Goal: Task Accomplishment & Management: Use online tool/utility

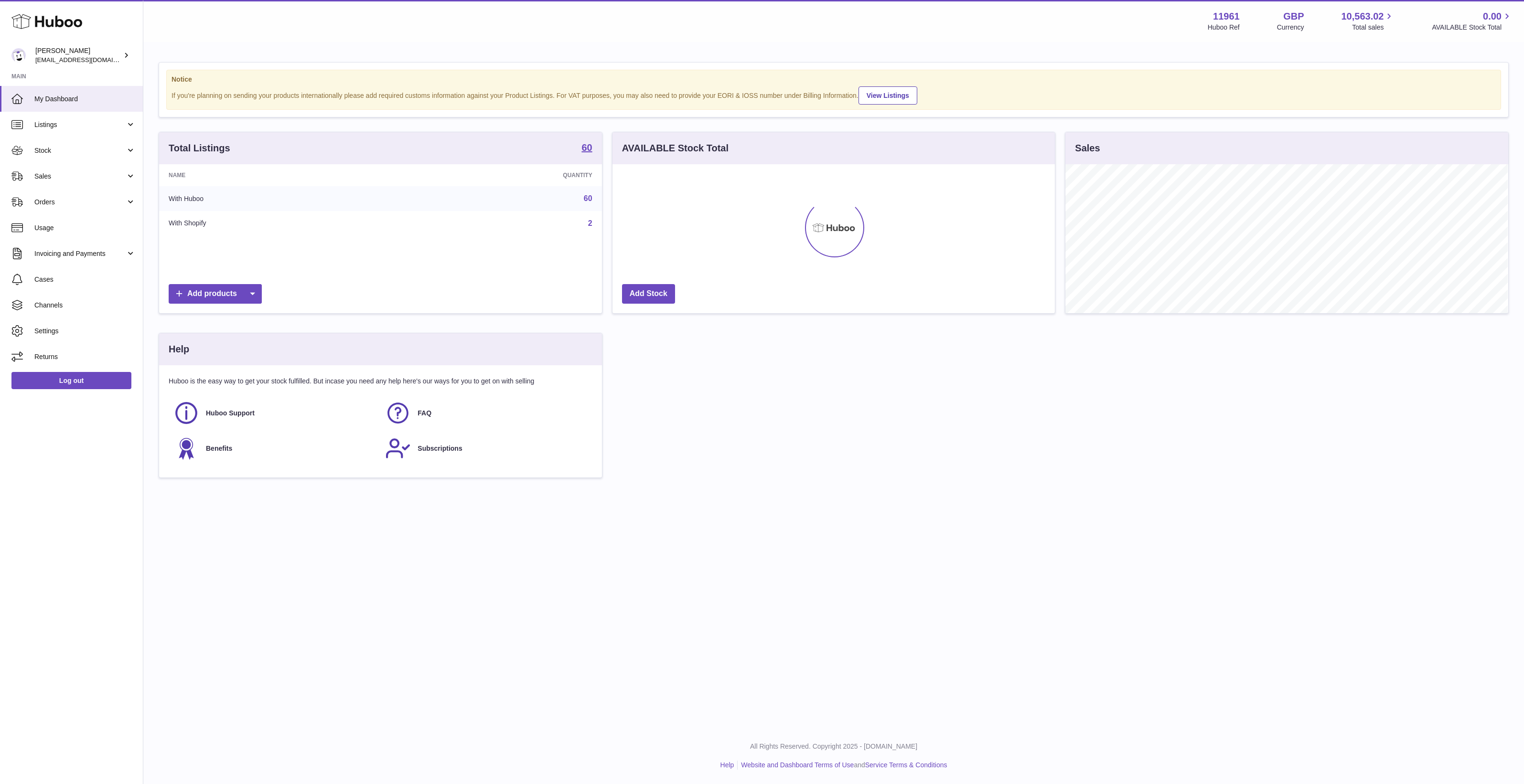
scroll to position [148, 443]
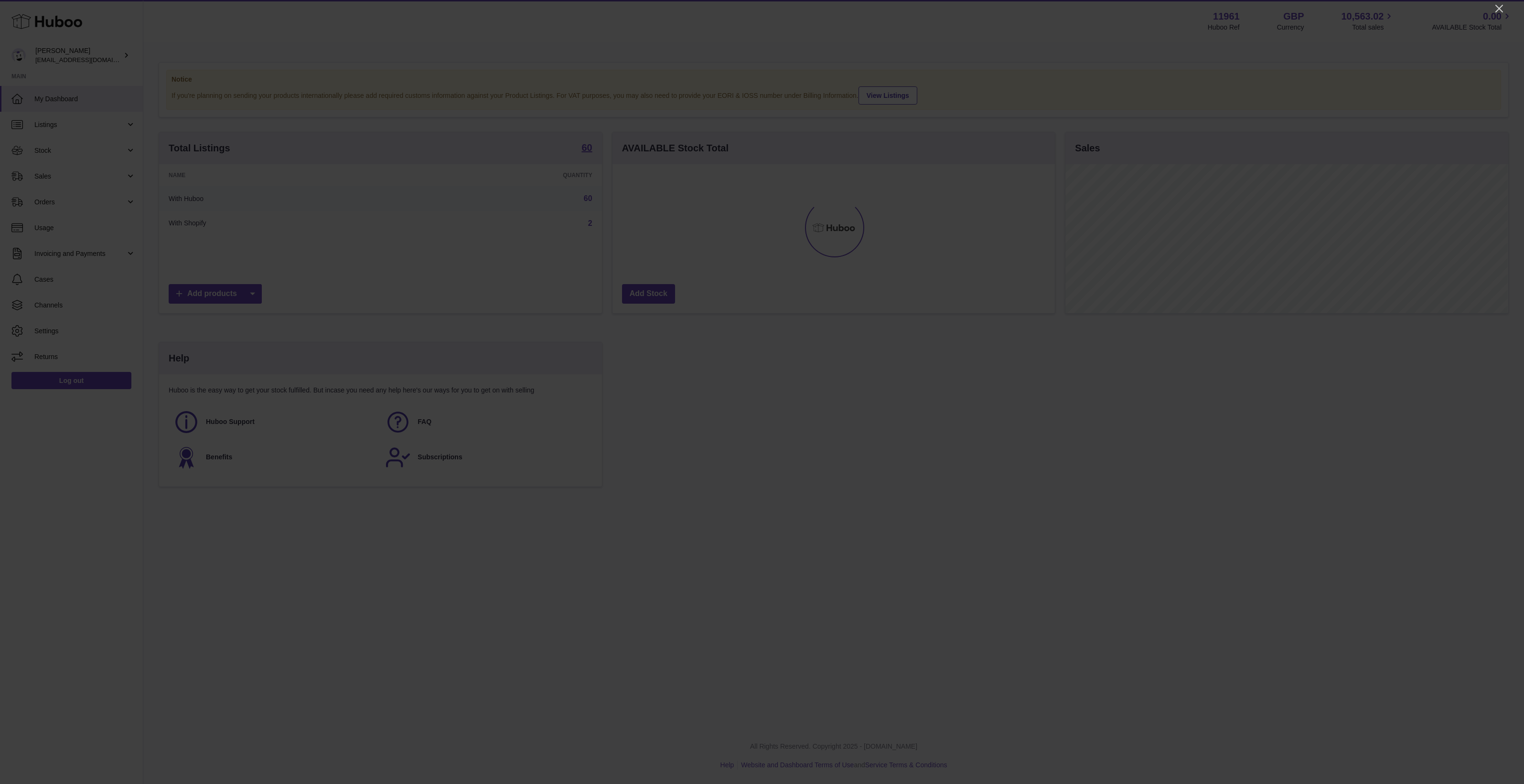
drag, startPoint x: 1497, startPoint y: 9, endPoint x: 1491, endPoint y: 20, distance: 12.5
click at [1497, 9] on icon "Close" at bounding box center [1499, 8] width 11 height 11
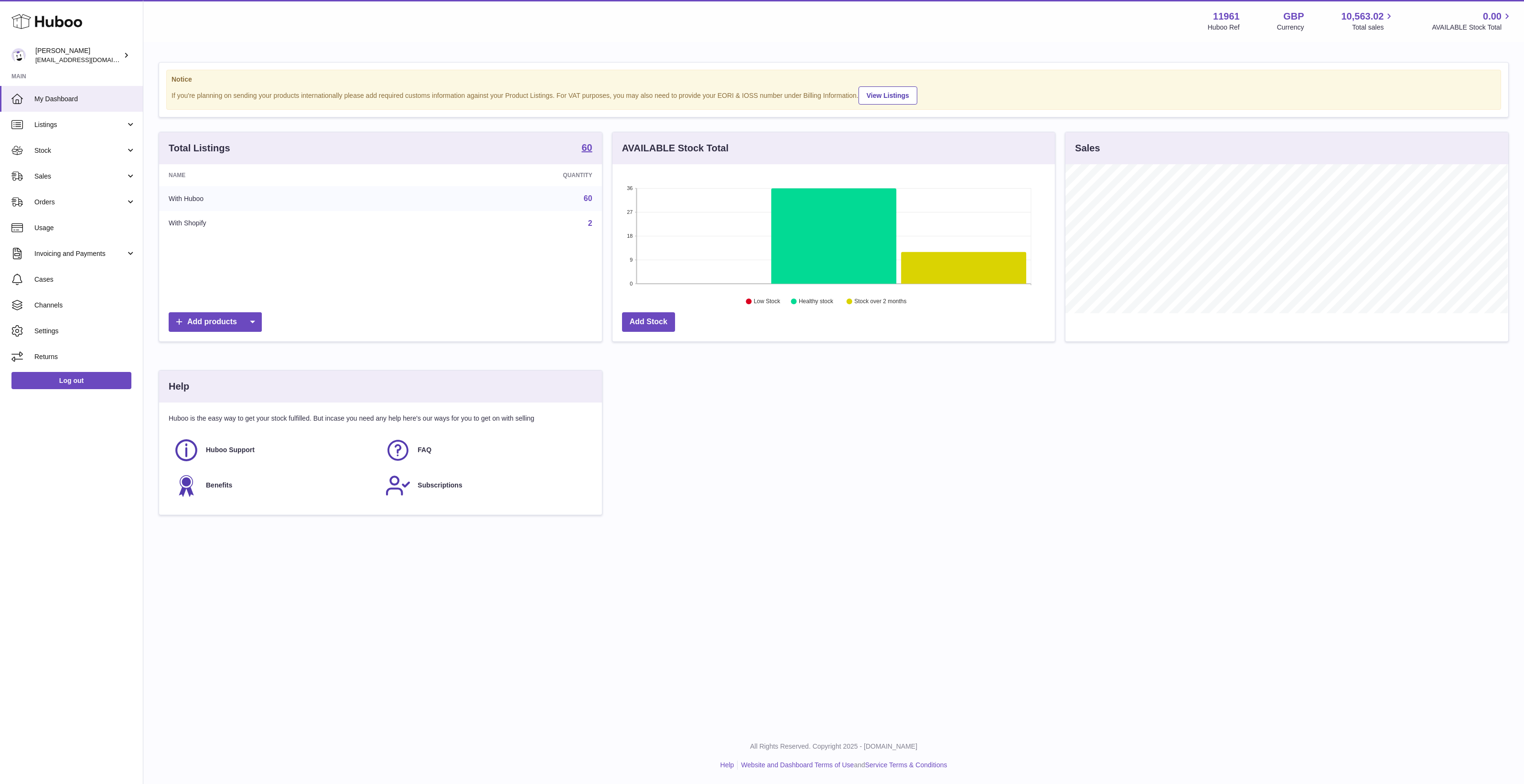
click at [589, 626] on div "Menu Huboo 11961 Huboo Ref GBP Currency 10,563.02 Total sales 0.00 AVAILABLE St…" at bounding box center [834, 364] width 1381 height 728
click at [727, 463] on div "Total Listings 60 Name Quantity With Huboo 60 With Shopify 2 Add products AVAIL…" at bounding box center [834, 328] width 1360 height 393
drag, startPoint x: 80, startPoint y: 200, endPoint x: 83, endPoint y: 211, distance: 11.4
click at [80, 200] on span "Orders" at bounding box center [80, 202] width 91 height 9
click at [84, 252] on span "Add Manual Order" at bounding box center [85, 250] width 101 height 9
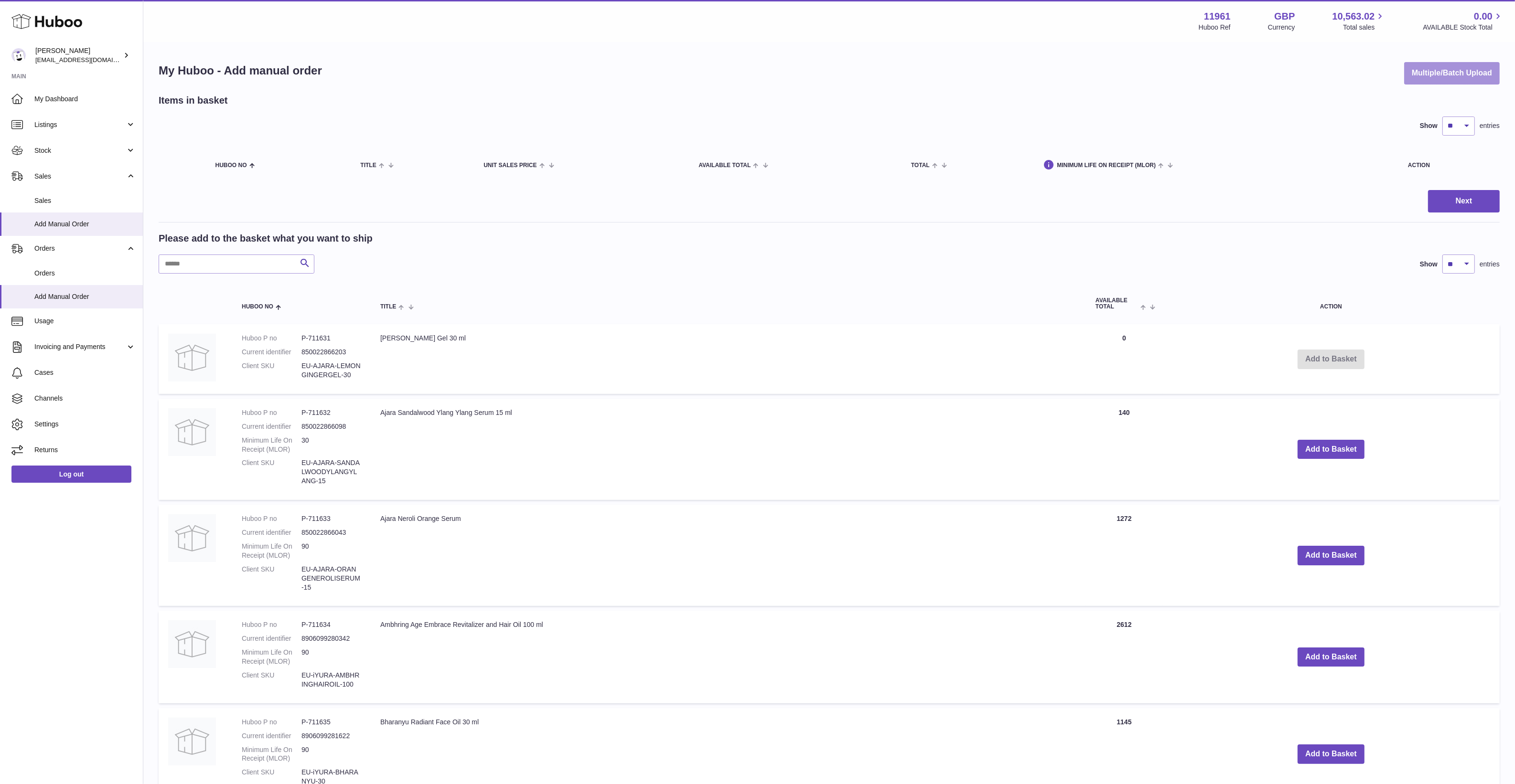
click at [1446, 64] on button "Multiple/Batch Upload" at bounding box center [1452, 73] width 96 height 22
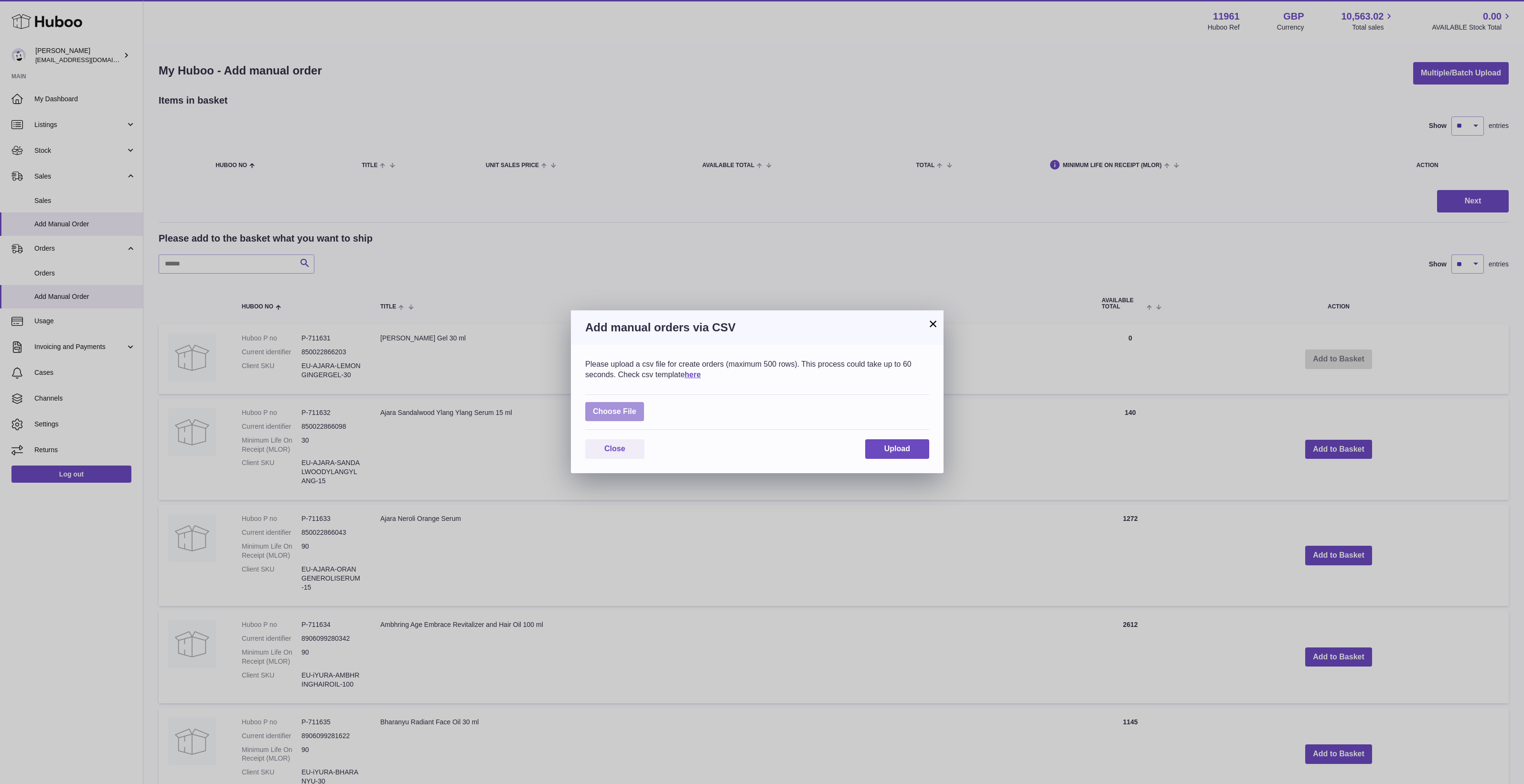
click at [625, 409] on label at bounding box center [614, 412] width 59 height 20
click at [637, 407] on input "file" at bounding box center [637, 407] width 1 height 1
type input "**********"
click at [918, 446] on button "Upload" at bounding box center [897, 455] width 64 height 20
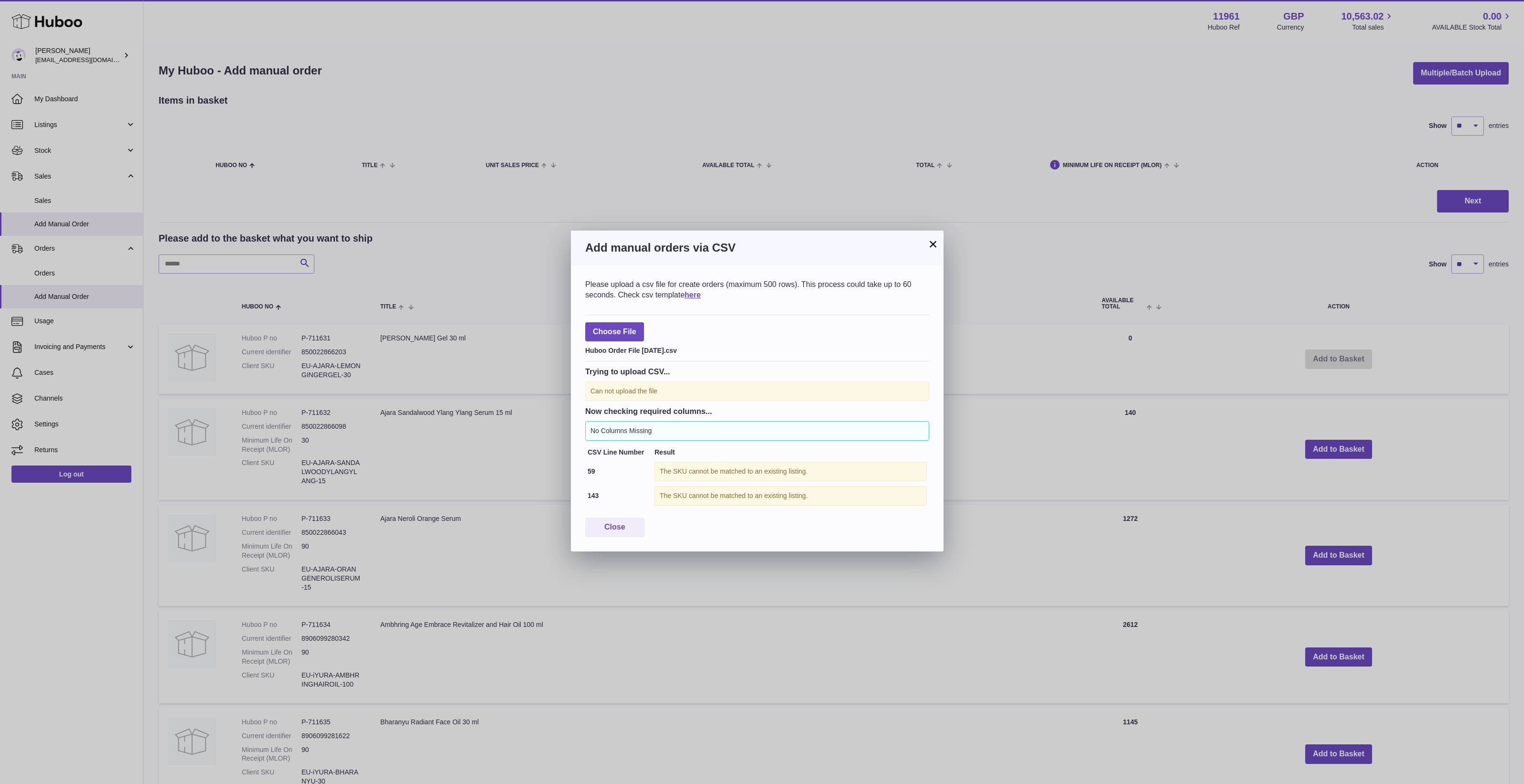
click at [932, 244] on button "×" at bounding box center [932, 244] width 11 height 11
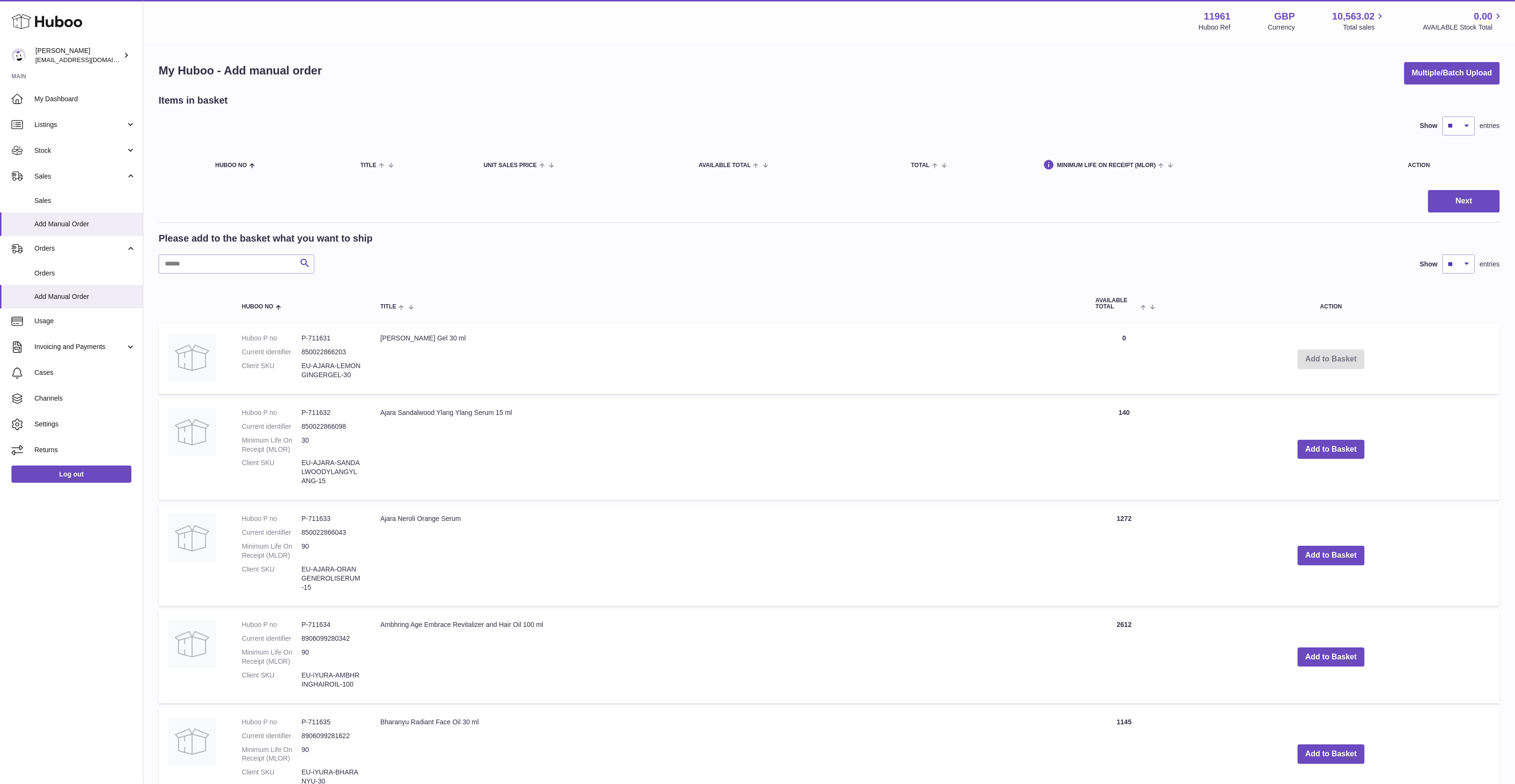
drag, startPoint x: 88, startPoint y: 125, endPoint x: 88, endPoint y: 150, distance: 25.0
click at [88, 125] on span "Listings" at bounding box center [80, 124] width 91 height 9
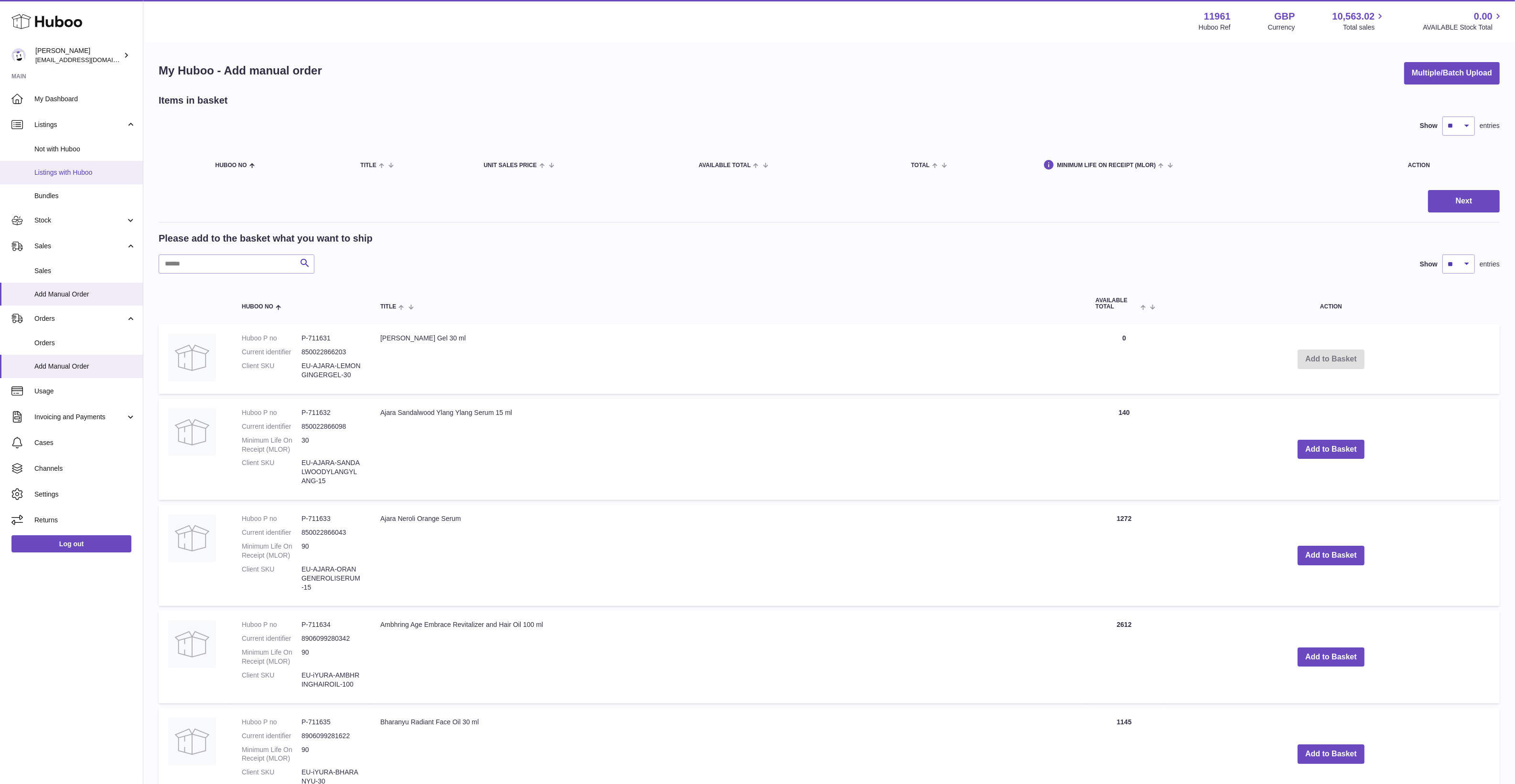
click at [86, 163] on link "Listings with Huboo" at bounding box center [71, 173] width 143 height 24
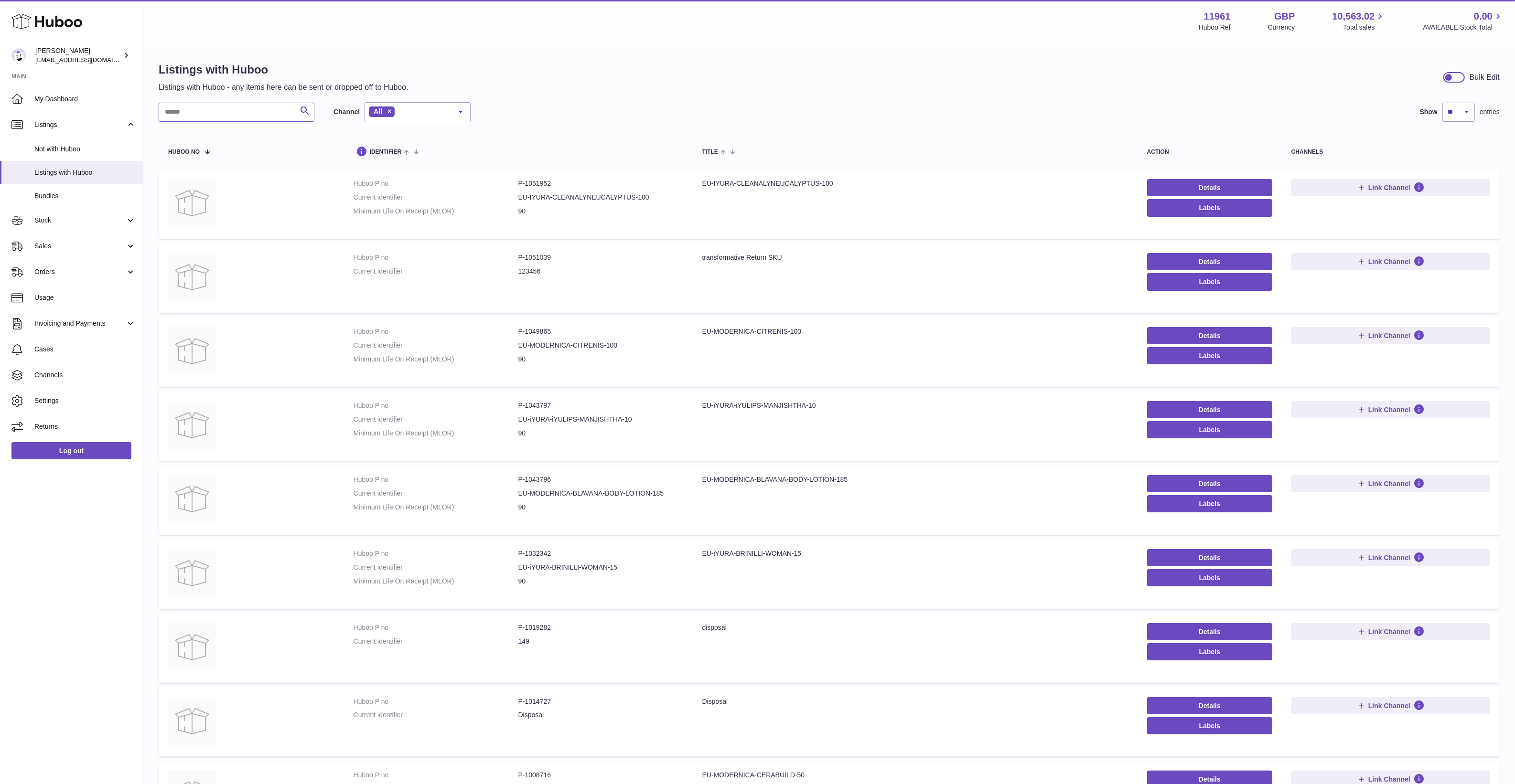
click at [206, 111] on input "text" at bounding box center [236, 112] width 156 height 19
paste input "**********"
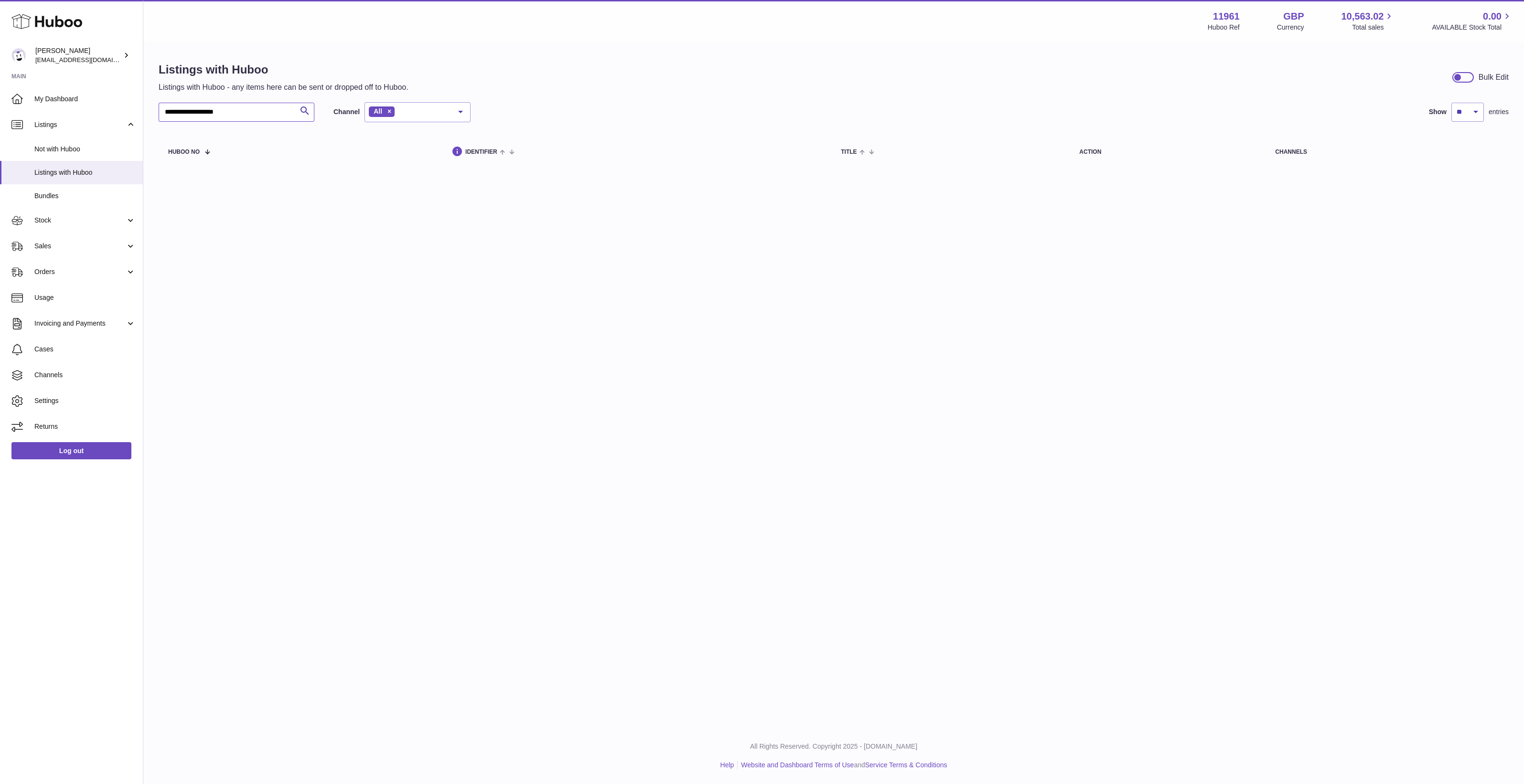
click at [275, 113] on input "**********" at bounding box center [236, 112] width 156 height 19
type input "*******"
